Goal: Information Seeking & Learning: Learn about a topic

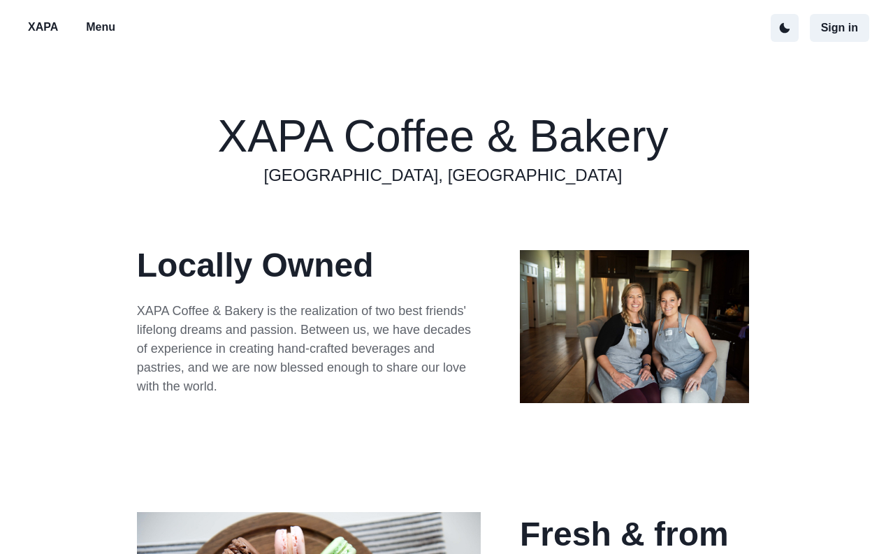
click at [104, 30] on p "Menu" at bounding box center [100, 27] width 29 height 17
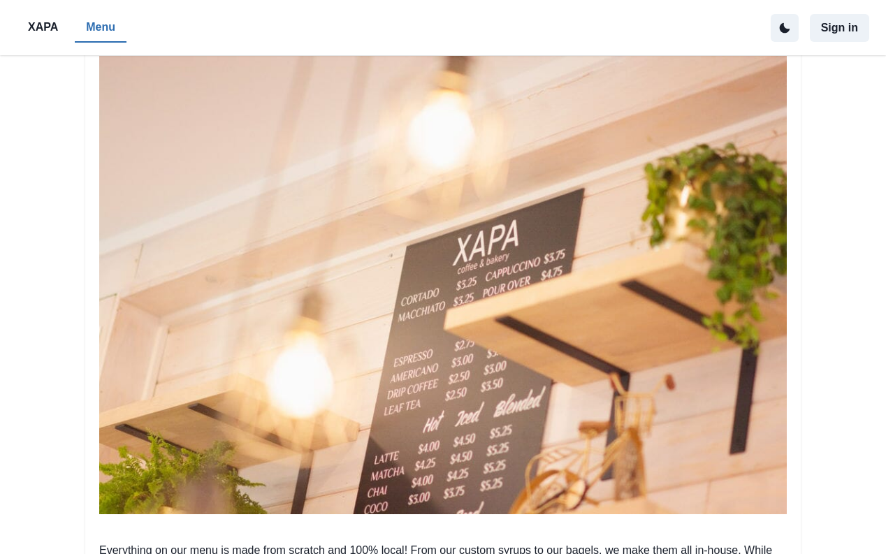
scroll to position [108, 0]
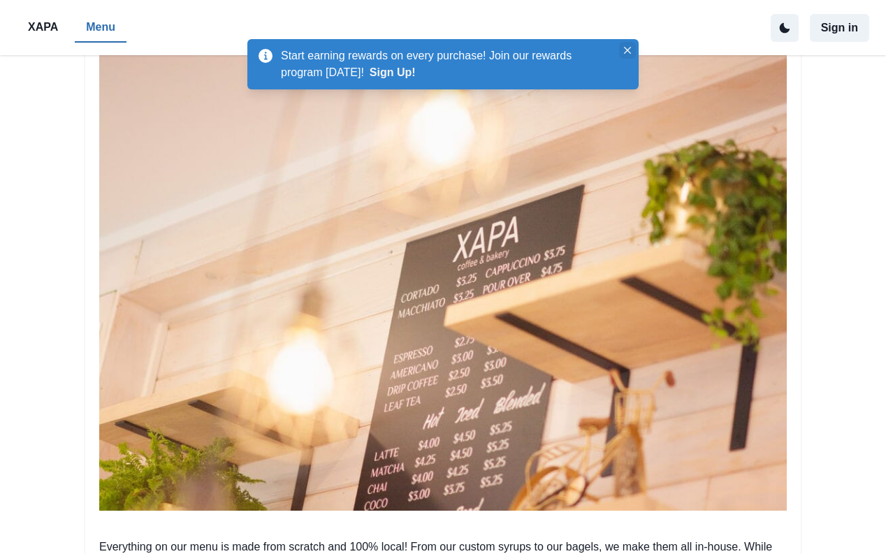
click at [625, 49] on icon "Close" at bounding box center [627, 50] width 7 height 7
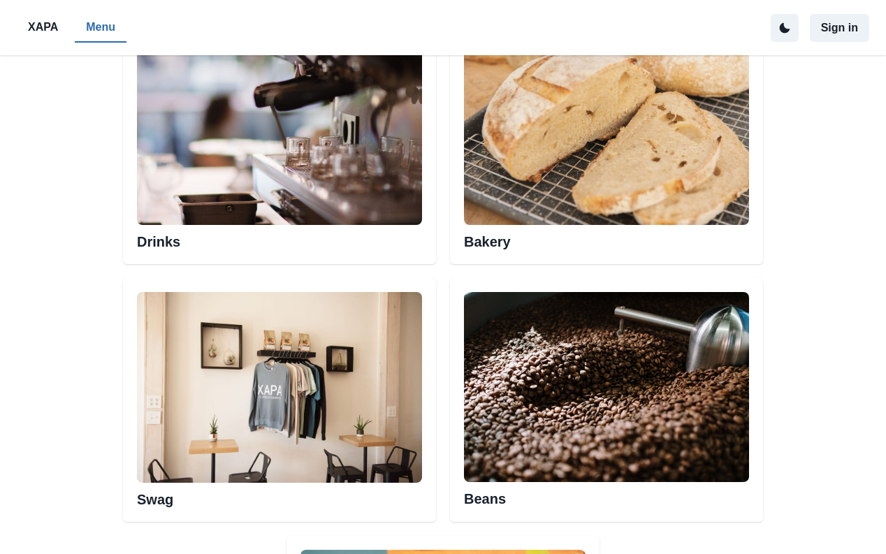
scroll to position [766, 0]
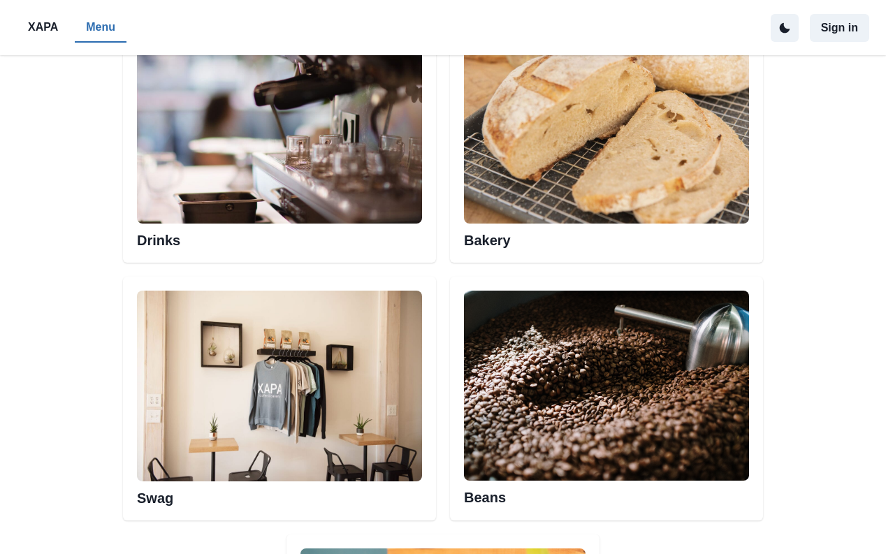
click at [344, 138] on img at bounding box center [279, 129] width 285 height 190
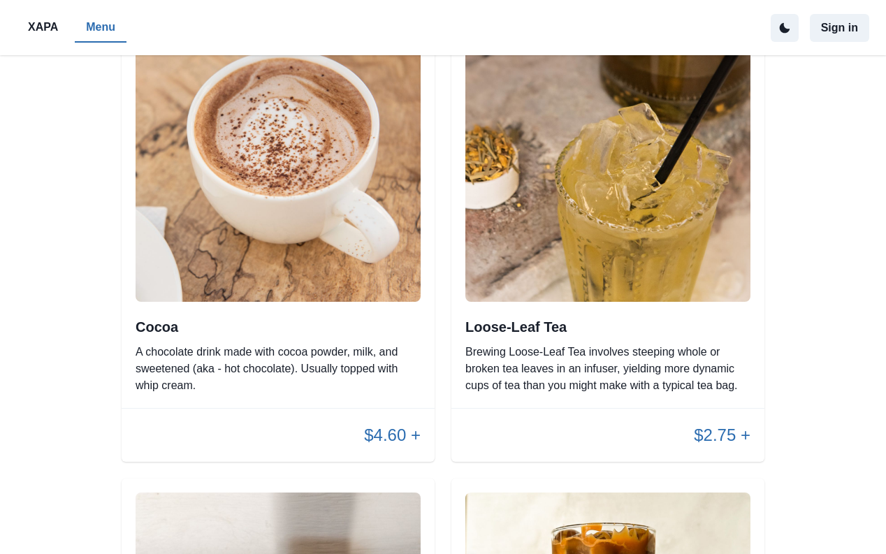
scroll to position [1585, 0]
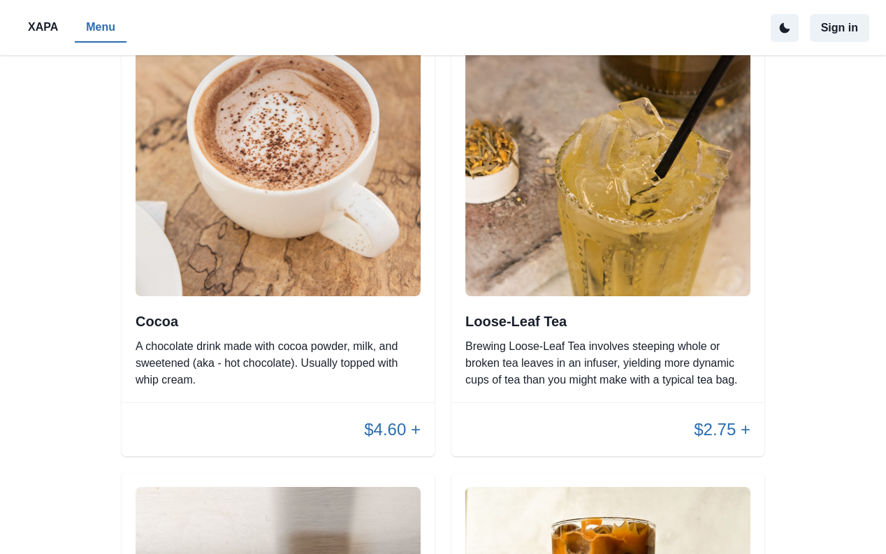
click at [344, 137] on img at bounding box center [278, 153] width 285 height 285
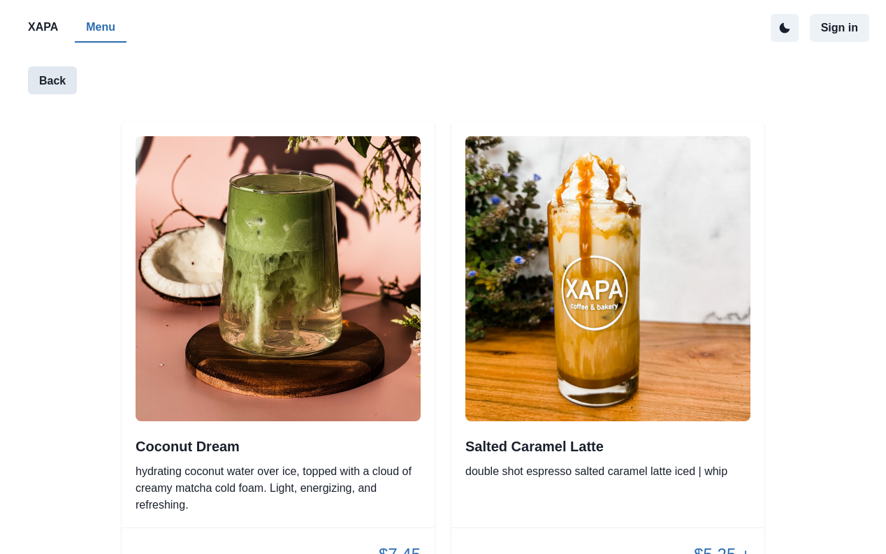
click at [56, 88] on button "Back" at bounding box center [52, 80] width 49 height 28
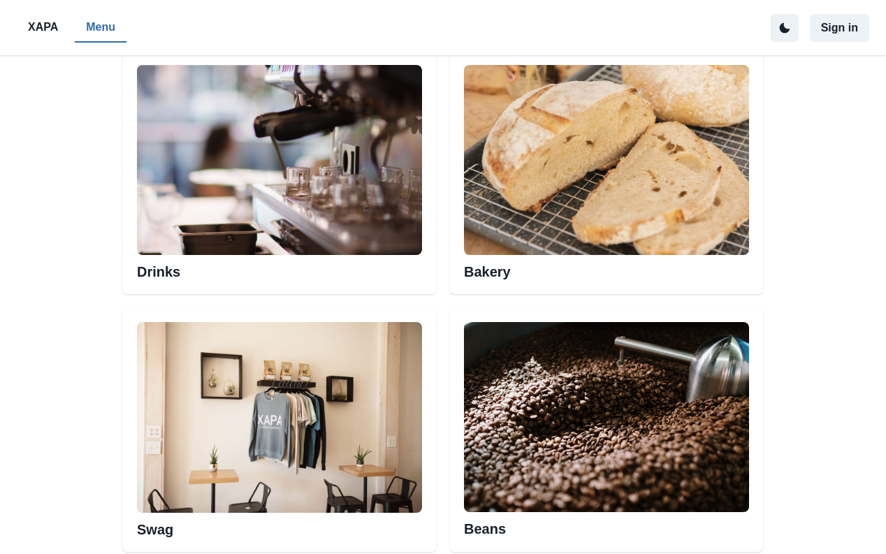
scroll to position [740, 0]
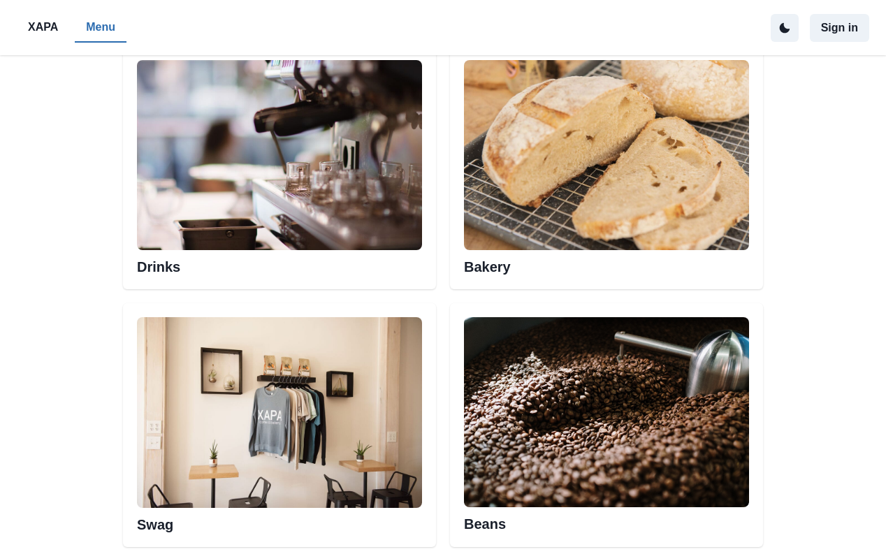
click at [659, 170] on img at bounding box center [606, 155] width 285 height 190
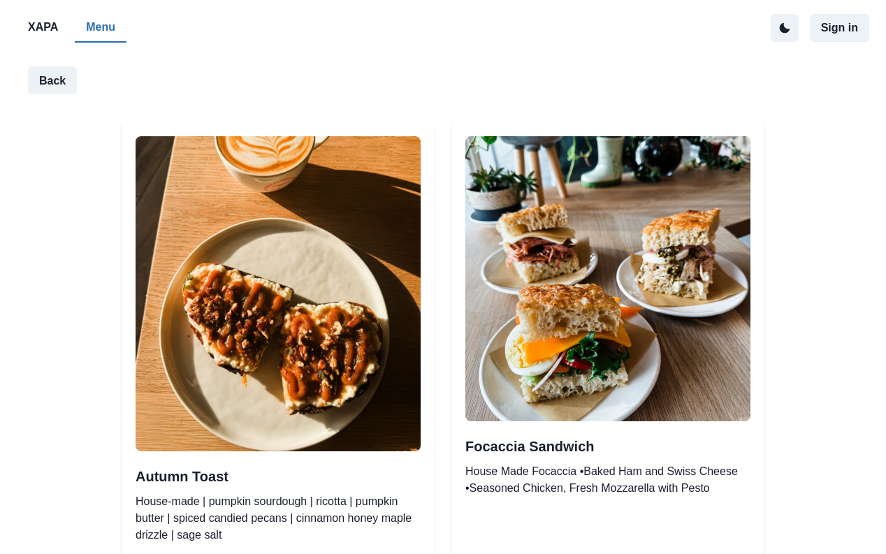
click at [29, 25] on p "XAPA" at bounding box center [43, 27] width 30 height 17
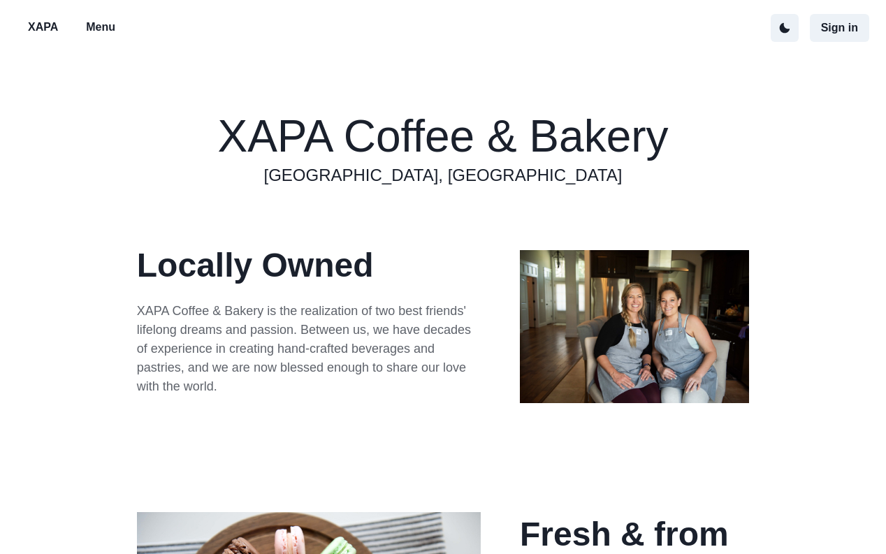
click at [112, 37] on button "Menu" at bounding box center [101, 27] width 52 height 29
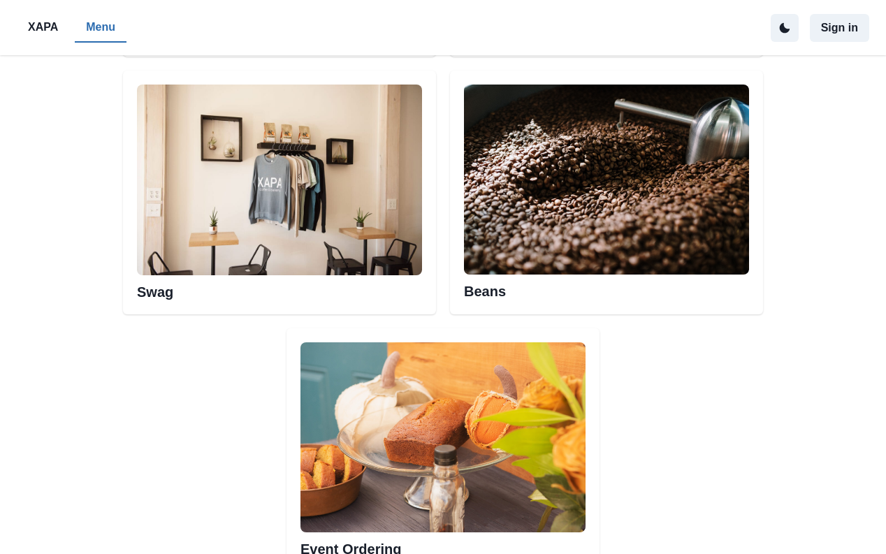
scroll to position [972, 0]
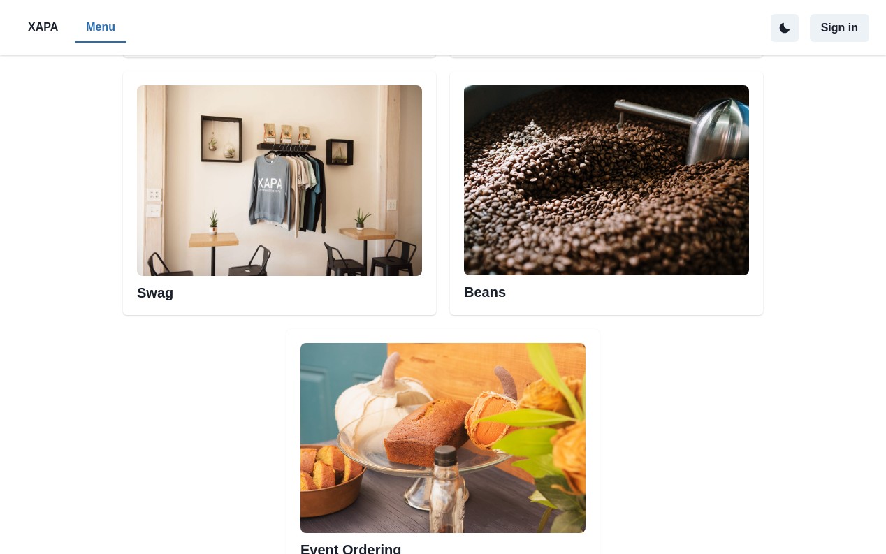
click at [498, 142] on img at bounding box center [606, 180] width 285 height 190
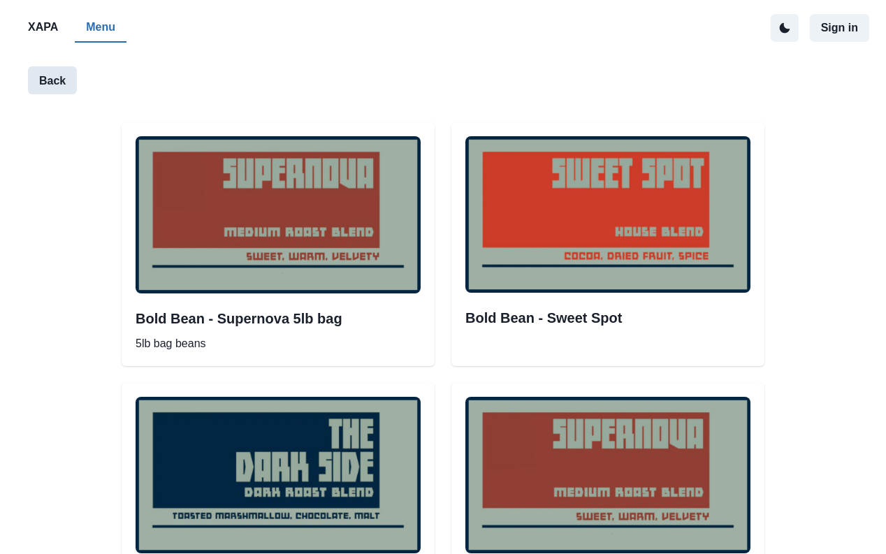
click at [43, 70] on button "Back" at bounding box center [52, 80] width 49 height 28
